Goal: Use online tool/utility

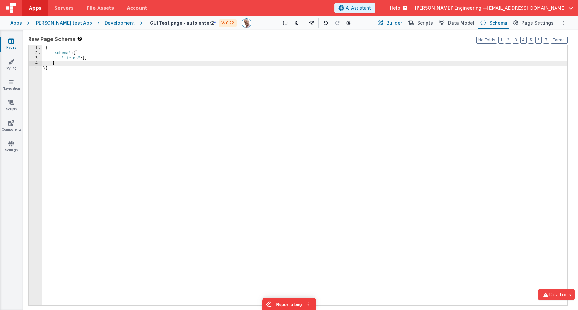
click at [392, 20] on button "Builder" at bounding box center [389, 23] width 27 height 11
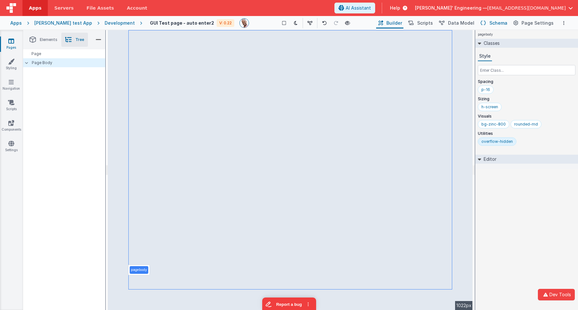
click at [503, 21] on span "Schema" at bounding box center [498, 23] width 18 height 6
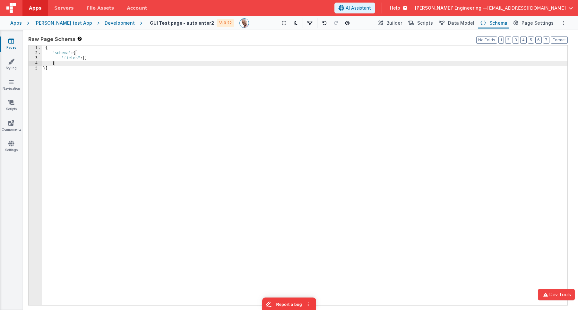
click at [86, 58] on div "[{ "schema" : { "fields" : [ ] } }]" at bounding box center [304, 181] width 525 height 270
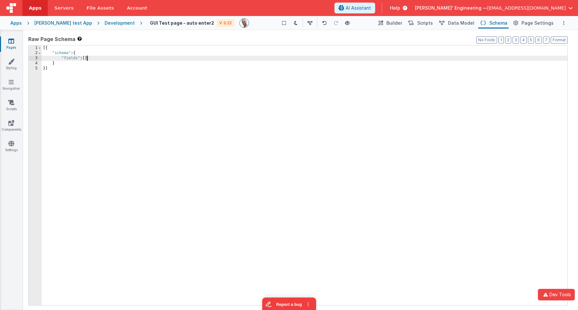
scroll to position [150, 0]
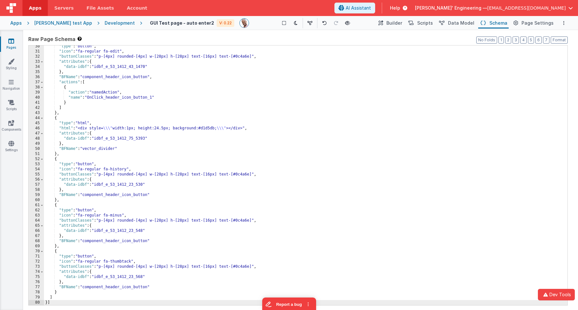
click at [356, 77] on div ""type" : "button" , "icon" : "fa-regular fa-edit" , "buttonClasses" : "p-[4px] …" at bounding box center [305, 179] width 523 height 270
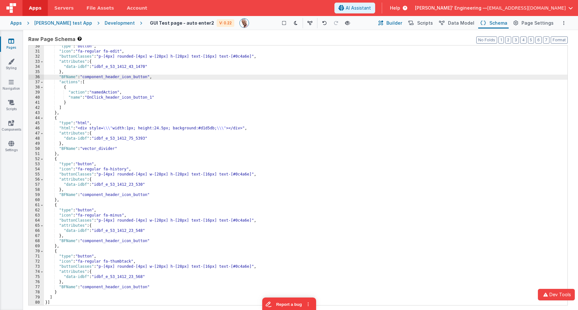
click at [395, 22] on span "Builder" at bounding box center [394, 23] width 16 height 6
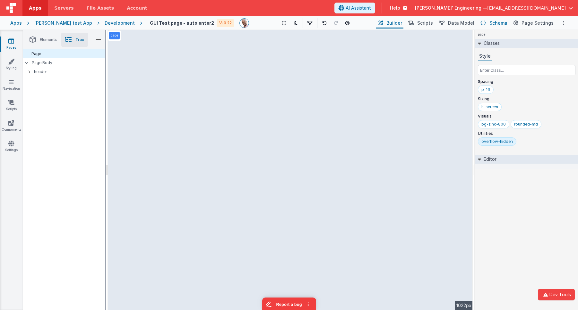
click at [486, 24] on icon at bounding box center [482, 23] width 5 height 7
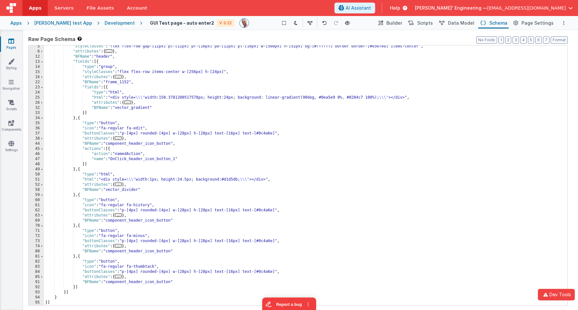
scroll to position [22, 0]
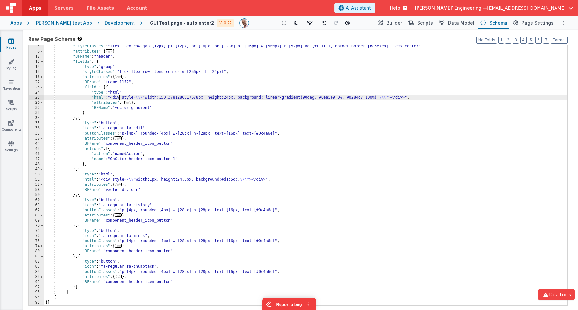
click at [118, 97] on div ""styleClasses" : "flex flex-row gap-[12px] pt-[12px] pr-[16px] pb-[12px] pl-[16…" at bounding box center [305, 179] width 523 height 270
click at [33, 97] on div "25" at bounding box center [36, 97] width 15 height 5
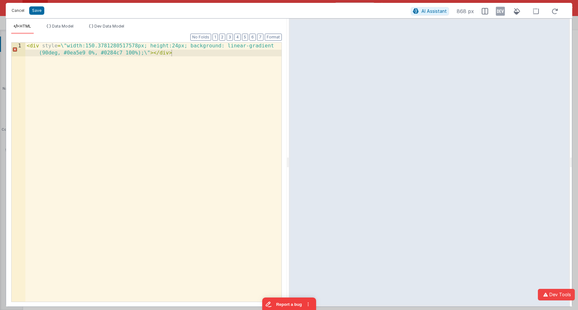
click at [22, 10] on button "Cancel" at bounding box center [17, 10] width 19 height 9
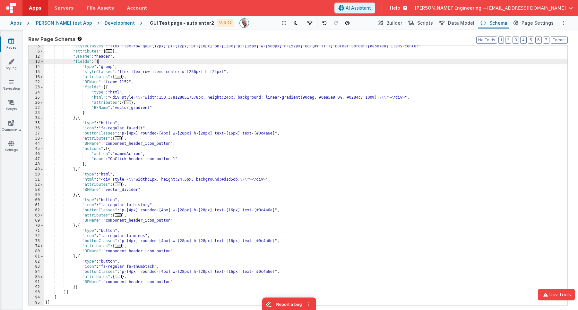
click at [97, 63] on div ""styleClasses" : "flex flex-row gap-[12px] pt-[12px] pr-[16px] pb-[12px] pl-[16…" at bounding box center [305, 179] width 523 height 270
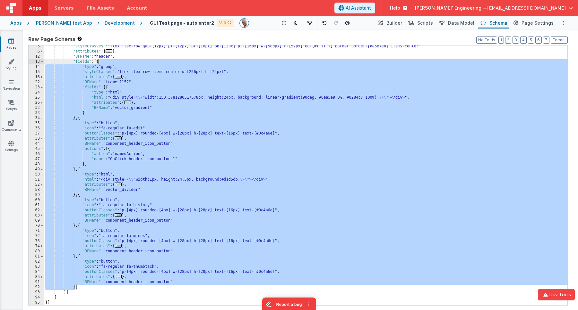
drag, startPoint x: 97, startPoint y: 63, endPoint x: 169, endPoint y: 63, distance: 71.8
click at [98, 63] on div ""styleClasses" : "flex flex-row gap-[12px] pt-[12px] pr-[16px] pb-[12px] pl-[16…" at bounding box center [305, 179] width 523 height 270
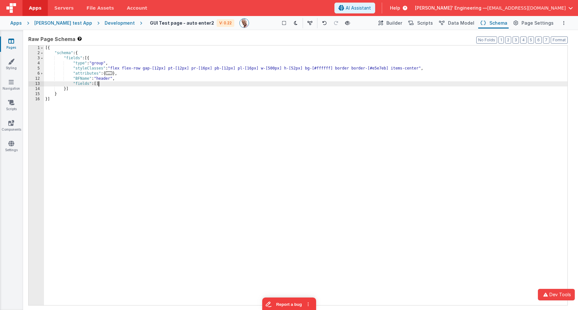
scroll to position [376, 0]
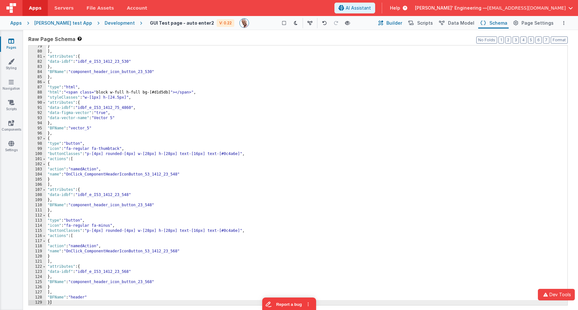
click at [402, 25] on span "Builder" at bounding box center [394, 23] width 16 height 6
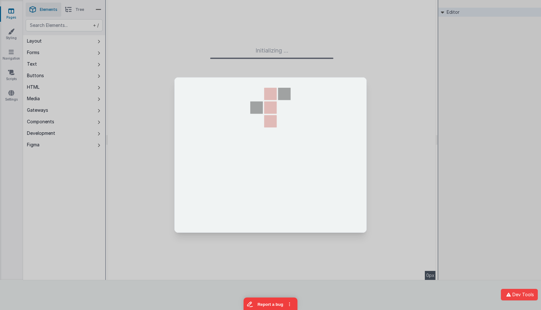
click at [173, 33] on div at bounding box center [270, 155] width 541 height 310
